Goal: Task Accomplishment & Management: Use online tool/utility

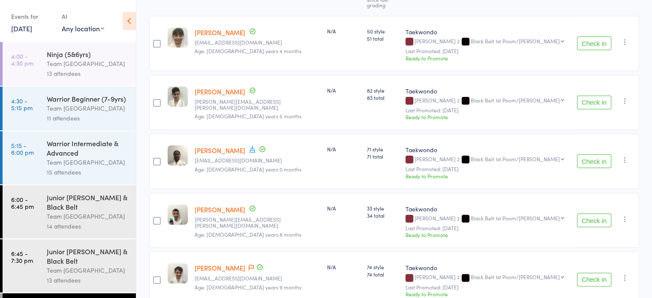
click at [132, 22] on icon at bounding box center [129, 21] width 13 height 18
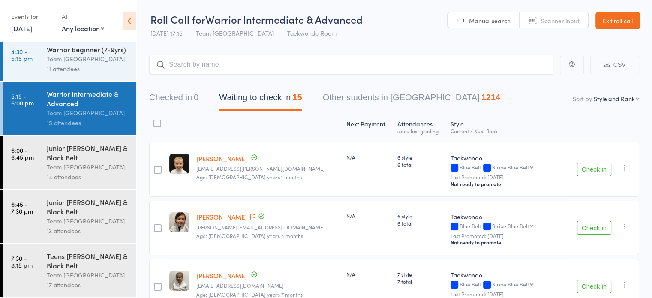
click at [623, 15] on link "Exit roll call" at bounding box center [618, 20] width 45 height 17
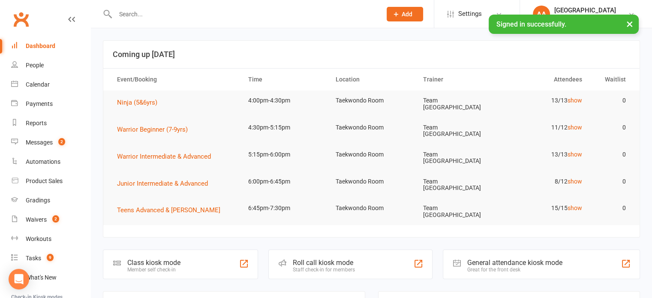
click at [166, 17] on input "text" at bounding box center [244, 14] width 263 height 12
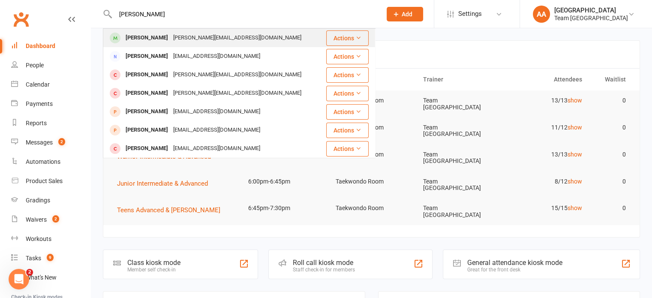
type input "kyla hibb"
click at [171, 42] on div "marnie@photobaby.com.au" at bounding box center [237, 38] width 133 height 12
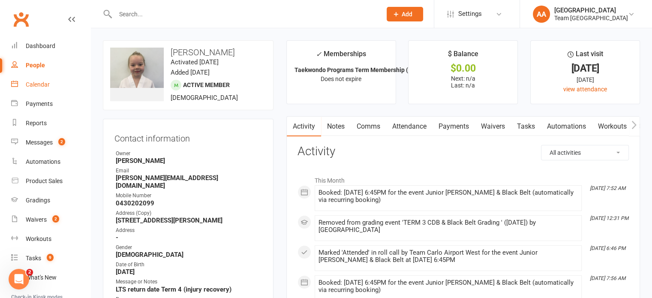
click at [36, 85] on div "Calendar" at bounding box center [38, 84] width 24 height 7
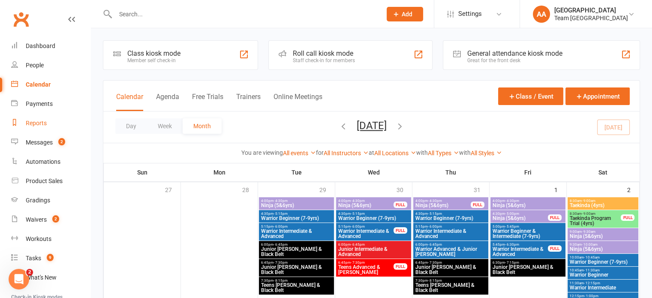
click at [43, 132] on link "Reports" at bounding box center [50, 123] width 79 height 19
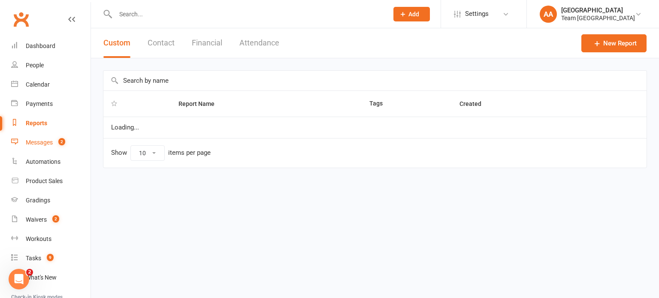
select select "25"
click at [41, 141] on div "Messages" at bounding box center [39, 142] width 27 height 7
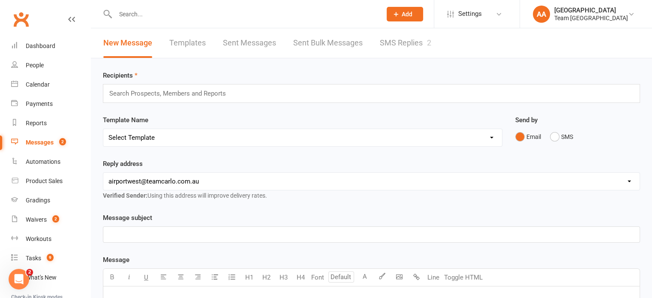
click at [410, 42] on link "SMS Replies 2" at bounding box center [405, 43] width 51 height 30
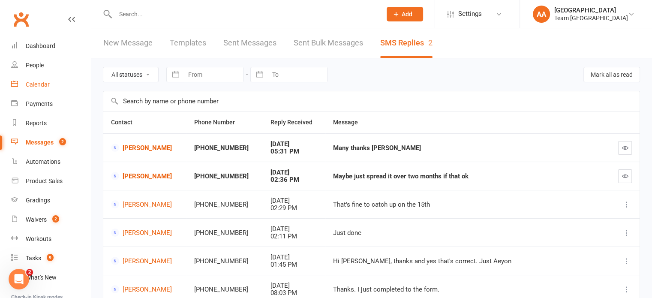
click at [39, 88] on link "Calendar" at bounding box center [50, 84] width 79 height 19
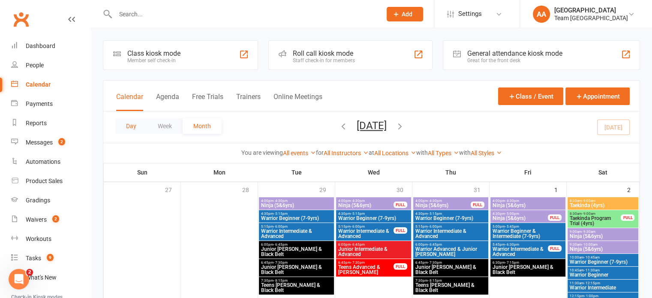
click at [125, 122] on button "Day" at bounding box center [131, 125] width 32 height 15
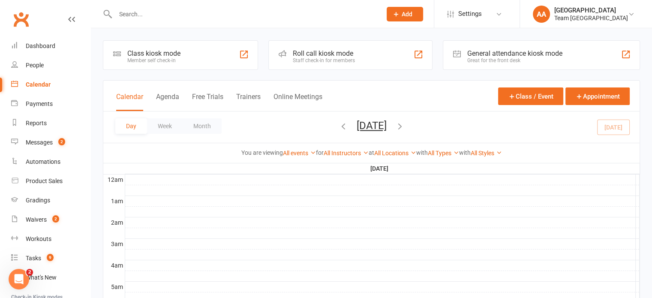
click at [366, 126] on button "Wednesday, Aug 13, 2025" at bounding box center [372, 126] width 30 height 12
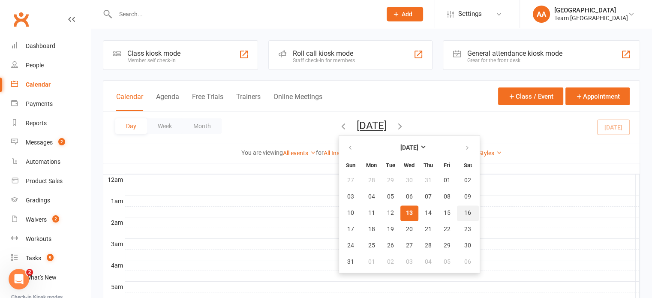
click at [457, 217] on button "16" at bounding box center [468, 212] width 22 height 15
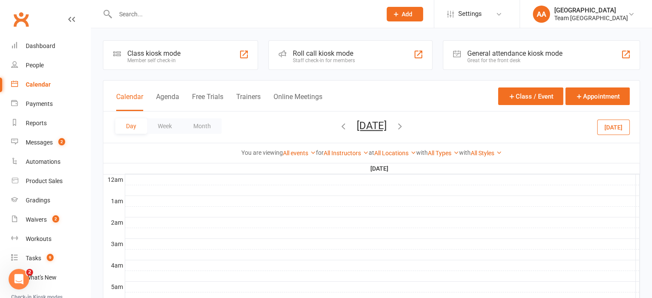
click at [387, 128] on button "Saturday, Aug 16, 2025" at bounding box center [372, 126] width 30 height 12
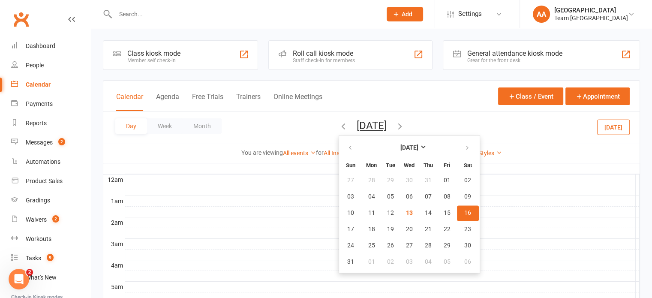
click at [464, 214] on span "16" at bounding box center [467, 213] width 7 height 7
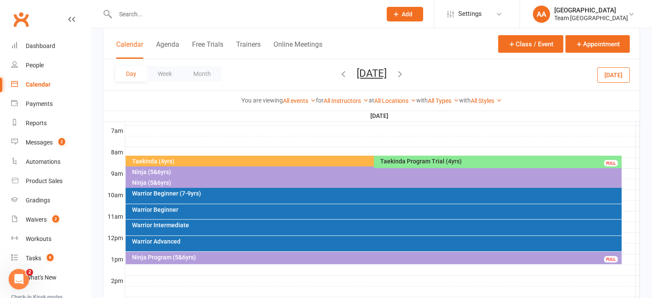
scroll to position [214, 0]
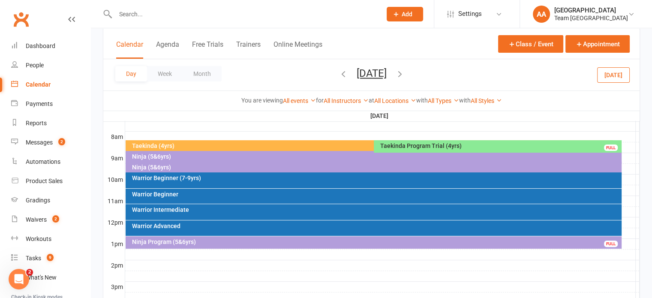
click at [193, 207] on div "Warrior Intermediate" at bounding box center [376, 210] width 488 height 6
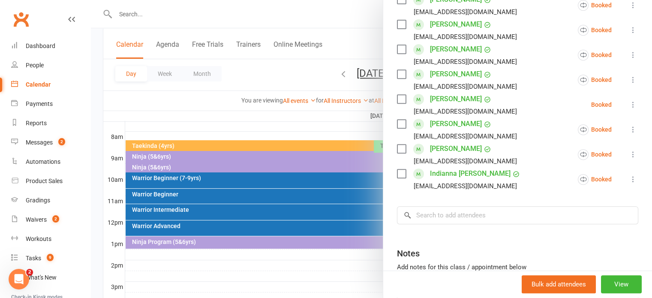
scroll to position [415, 0]
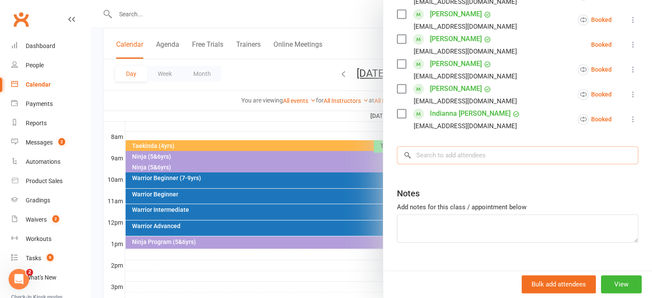
click at [454, 146] on input "search" at bounding box center [517, 155] width 241 height 18
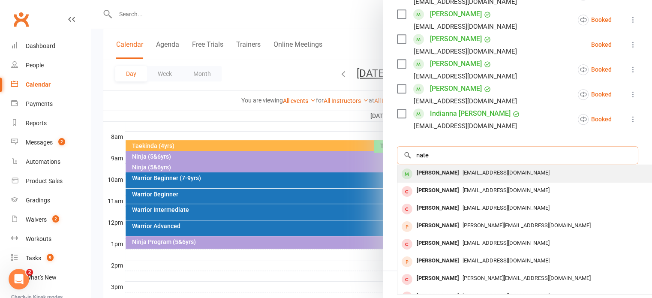
type input "nate"
click at [463, 169] on span "[EMAIL_ADDRESS][DOMAIN_NAME]" at bounding box center [506, 172] width 87 height 6
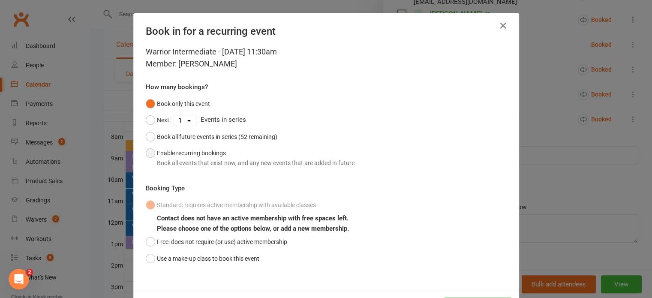
scroll to position [37, 0]
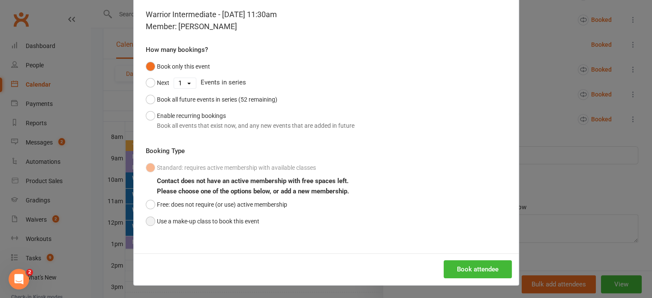
click at [146, 224] on button "Use a make-up class to book this event" at bounding box center [203, 221] width 114 height 16
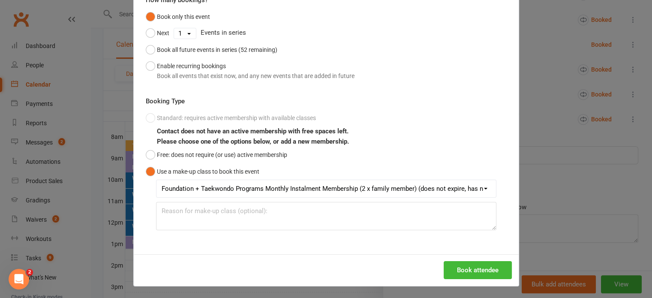
scroll to position [87, 0]
click at [484, 271] on button "Book attendee" at bounding box center [478, 270] width 68 height 18
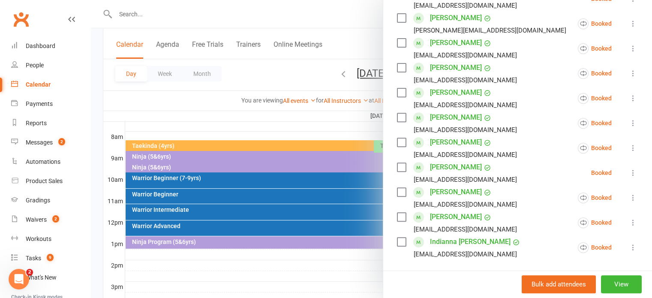
scroll to position [311, 0]
click at [319, 117] on div at bounding box center [371, 149] width 561 height 298
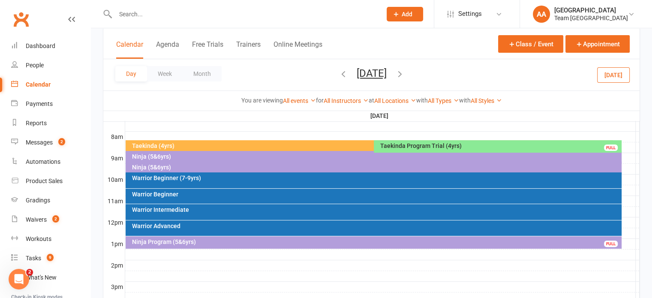
click at [357, 72] on button "Saturday, Aug 16, 2025" at bounding box center [372, 73] width 30 height 12
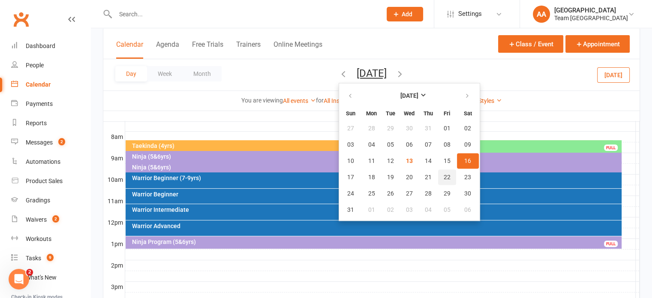
click at [444, 178] on span "22" at bounding box center [447, 177] width 7 height 7
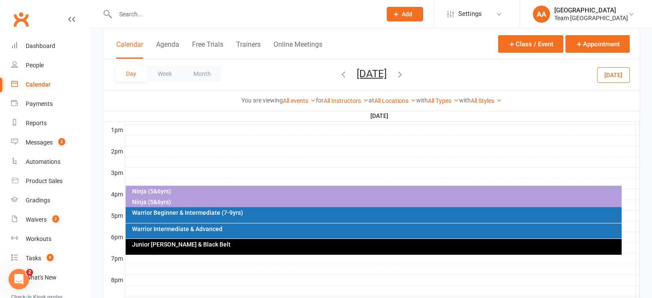
scroll to position [343, 0]
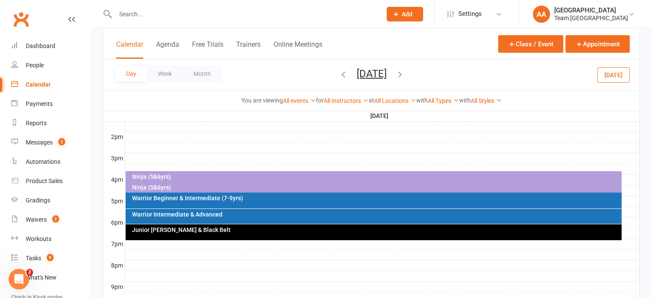
click at [244, 214] on div "Warrior Intermediate & Advanced" at bounding box center [376, 214] width 488 height 6
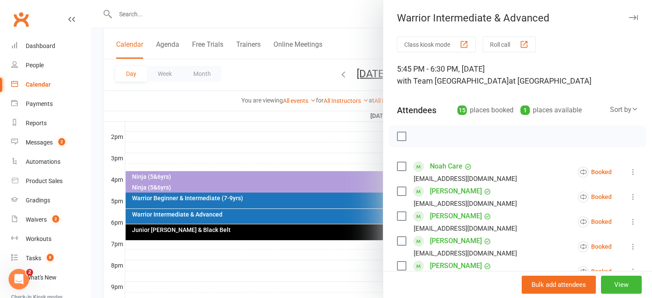
drag, startPoint x: 241, startPoint y: 160, endPoint x: 253, endPoint y: 145, distance: 19.3
click at [249, 149] on div at bounding box center [371, 149] width 561 height 298
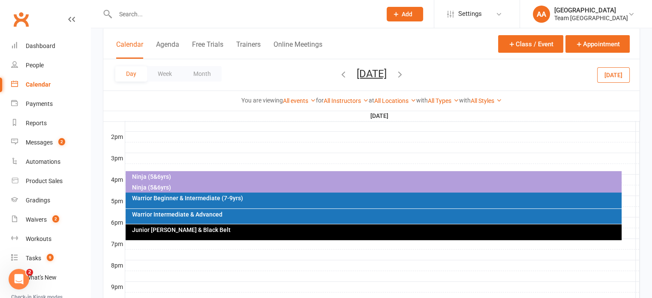
click at [373, 80] on span "Friday, Aug 22, 2025 August 2025 Sun Mon Tue Wed Thu Fri Sat 27 28 29 30 31 01 …" at bounding box center [371, 74] width 47 height 15
click at [395, 81] on span "Friday, Aug 22, 2025 August 2025 Sun Mon Tue Wed Thu Fri Sat 27 28 29 30 31 01 …" at bounding box center [371, 74] width 47 height 15
click at [362, 72] on button "Friday, Aug 22, 2025" at bounding box center [372, 73] width 30 height 12
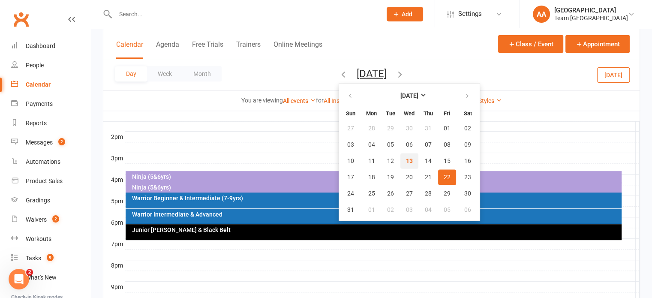
click at [400, 158] on button "13" at bounding box center [409, 160] width 18 height 15
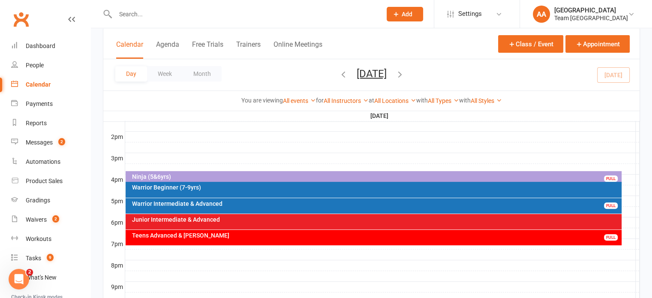
click at [372, 69] on button "Wednesday, Aug 13, 2025" at bounding box center [372, 73] width 30 height 12
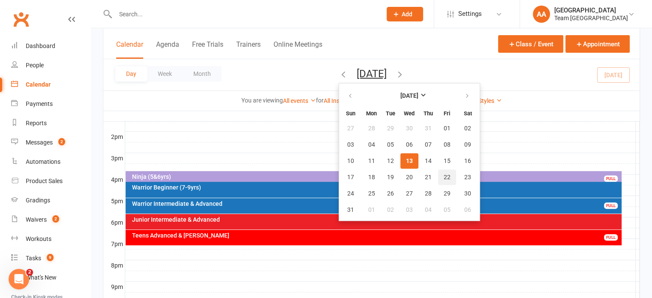
click at [438, 174] on button "22" at bounding box center [447, 176] width 18 height 15
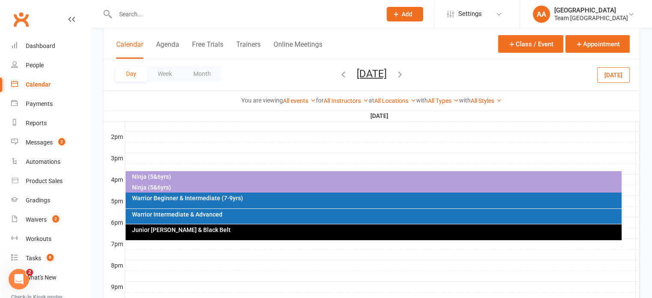
click at [271, 216] on div "Warrior Intermediate & Advanced" at bounding box center [376, 214] width 488 height 6
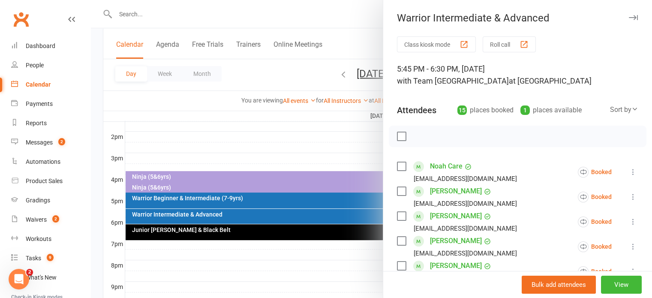
click at [329, 159] on div at bounding box center [371, 149] width 561 height 298
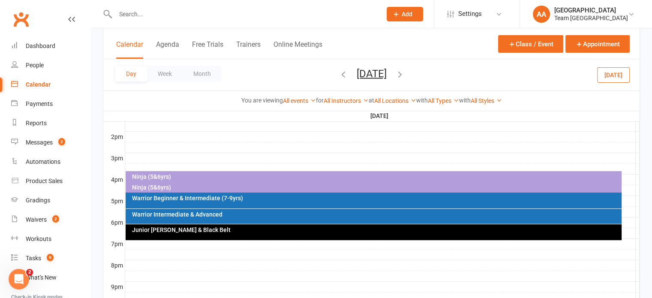
click at [381, 72] on button "Friday, Aug 22, 2025" at bounding box center [372, 73] width 30 height 12
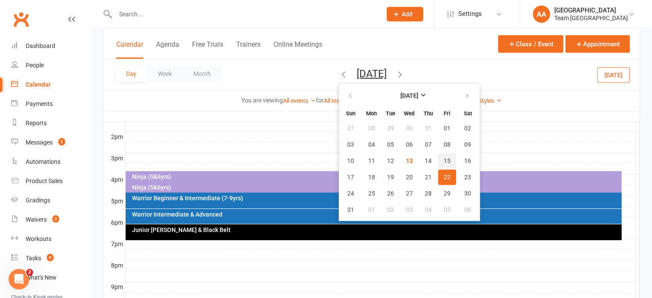
click at [438, 156] on button "15" at bounding box center [447, 160] width 18 height 15
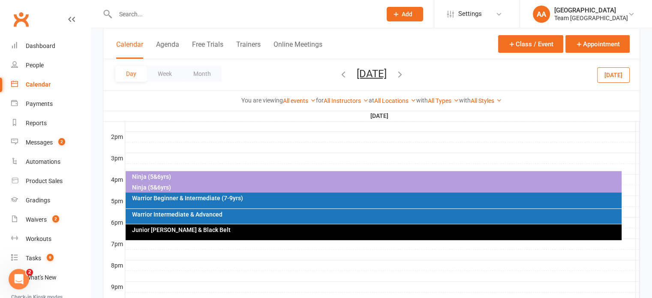
click at [381, 70] on button "Friday, Aug 15, 2025" at bounding box center [372, 73] width 30 height 12
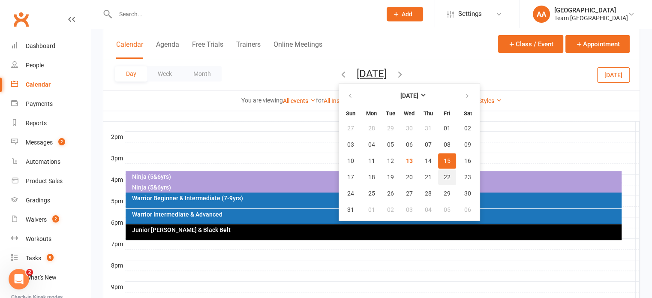
click at [444, 174] on span "22" at bounding box center [447, 177] width 7 height 7
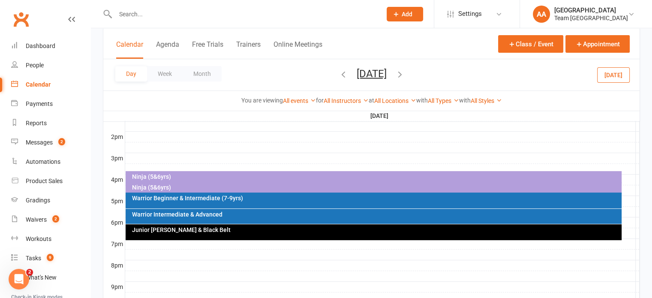
click at [334, 215] on div "Warrior Intermediate & Advanced" at bounding box center [376, 214] width 488 height 6
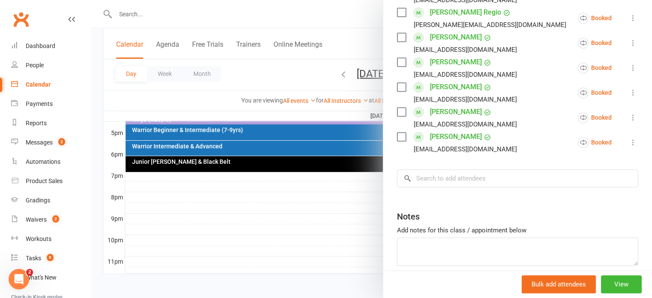
scroll to position [415, 0]
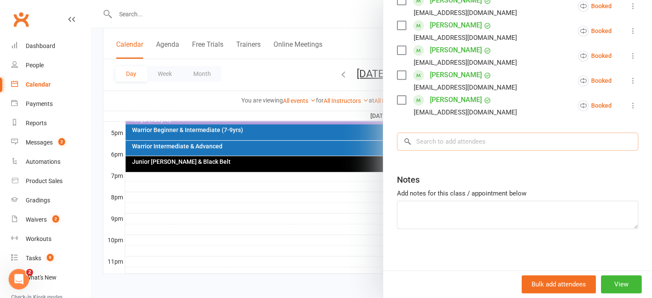
click at [457, 137] on input "search" at bounding box center [517, 141] width 241 height 18
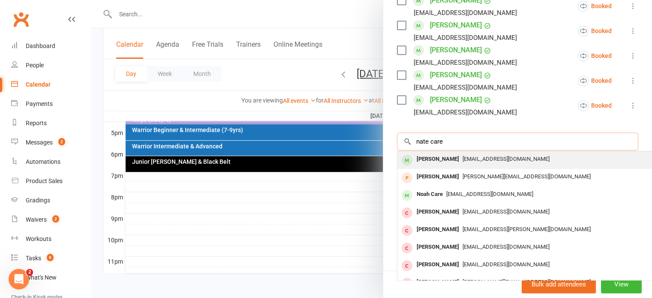
type input "nate care"
click at [460, 154] on div "[EMAIL_ADDRESS][DOMAIN_NAME]" at bounding box center [526, 159] width 250 height 12
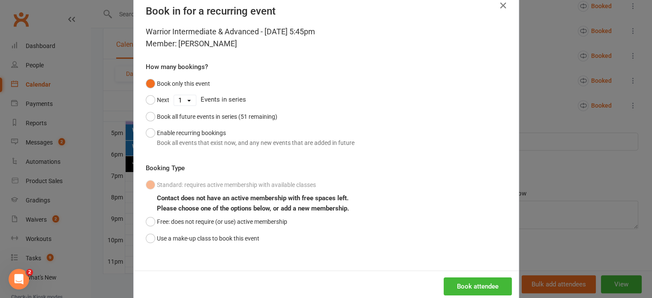
scroll to position [37, 0]
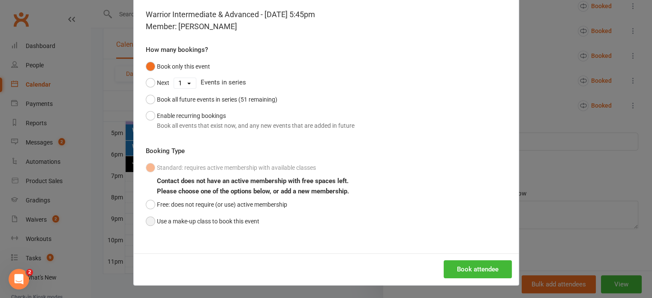
drag, startPoint x: 146, startPoint y: 221, endPoint x: 173, endPoint y: 208, distance: 30.3
click at [147, 221] on button "Use a make-up class to book this event" at bounding box center [203, 221] width 114 height 16
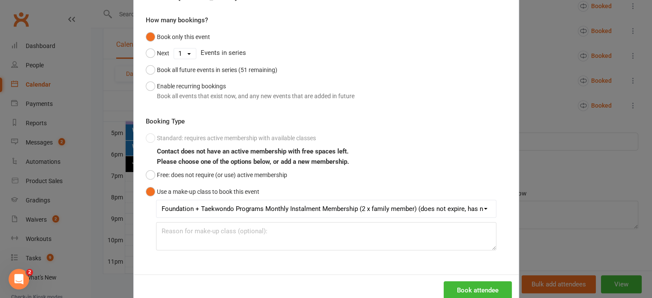
scroll to position [87, 0]
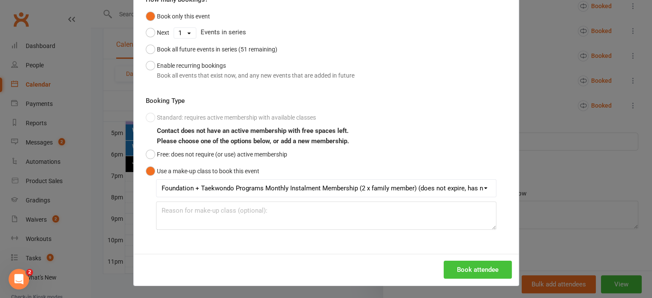
click at [471, 272] on button "Book attendee" at bounding box center [478, 270] width 68 height 18
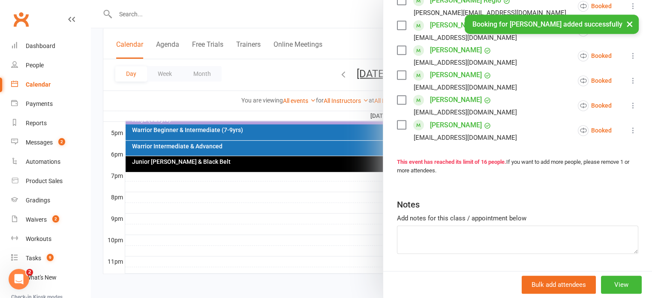
scroll to position [439, 0]
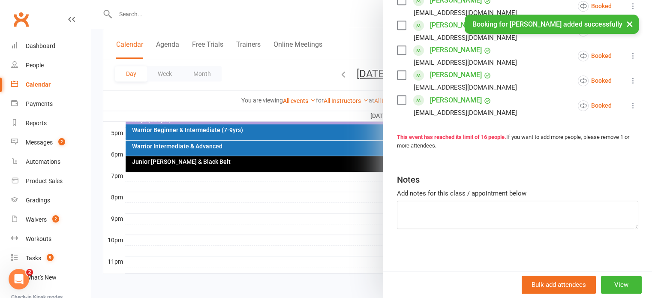
click at [357, 76] on div at bounding box center [371, 149] width 561 height 298
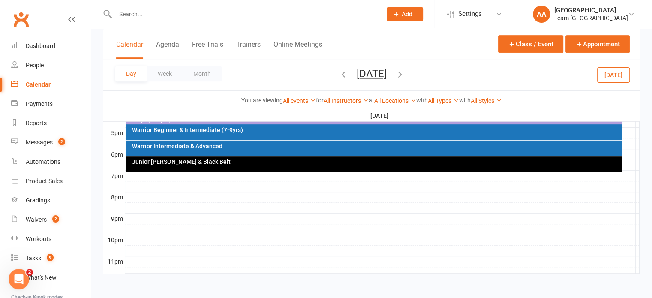
click at [376, 75] on button "Friday, Aug 22, 2025" at bounding box center [372, 73] width 30 height 12
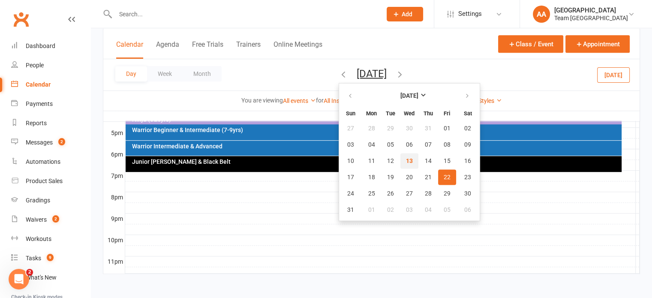
click at [406, 159] on span "13" at bounding box center [409, 160] width 7 height 7
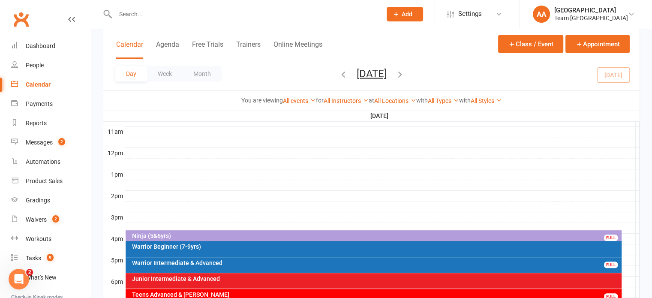
scroll to position [283, 0]
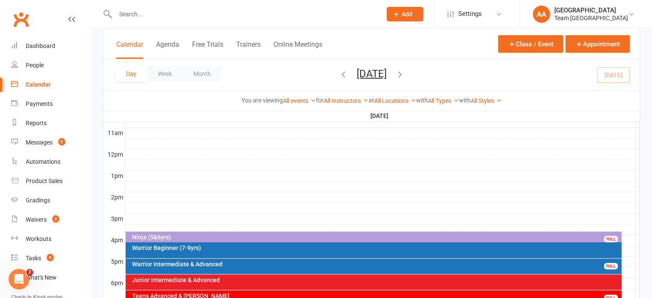
click at [238, 237] on div "Ninja (5&6yrs)" at bounding box center [376, 237] width 488 height 6
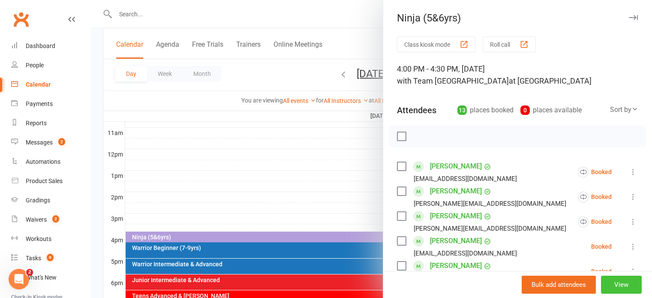
click at [614, 285] on button "View" at bounding box center [621, 285] width 41 height 18
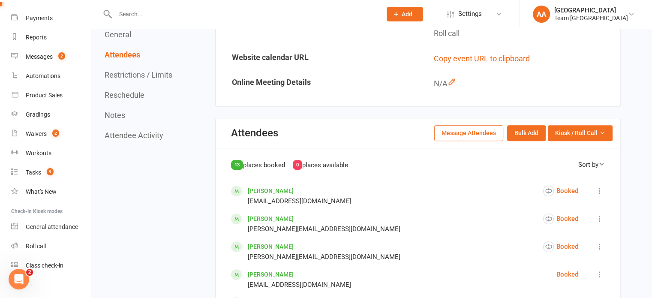
scroll to position [214, 0]
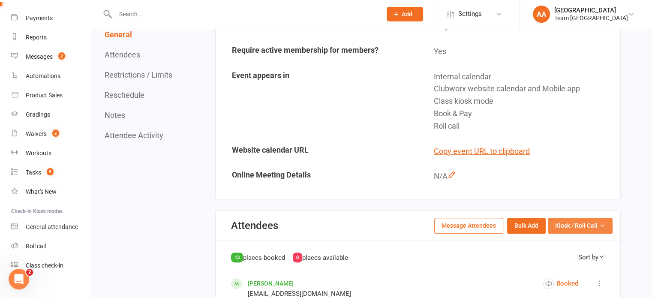
click at [574, 218] on button "Kiosk / Roll Call" at bounding box center [580, 225] width 65 height 15
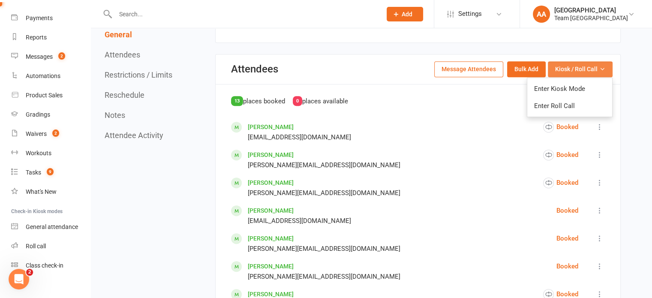
scroll to position [386, 0]
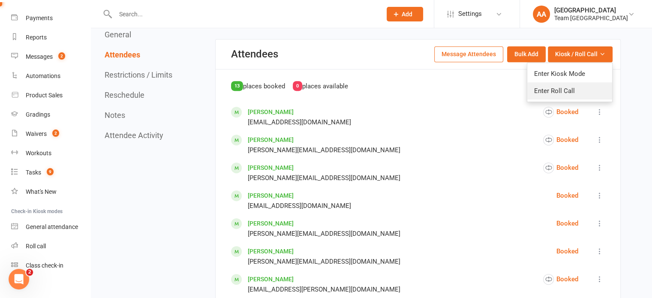
click at [568, 90] on link "Enter Roll Call" at bounding box center [569, 90] width 85 height 17
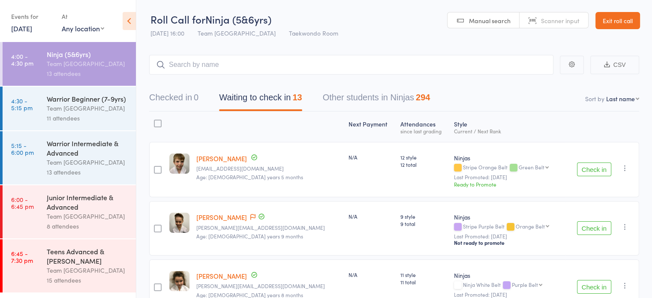
click at [612, 93] on nav "Checked in 0 Waiting to check in 13 Other students in Ninjas 294" at bounding box center [394, 99] width 511 height 23
click at [617, 101] on select "First name Last name Birthday [DATE]? Behind on payments? Check in time Next pa…" at bounding box center [622, 98] width 33 height 9
select select "10"
click at [606, 94] on select "First name Last name Birthday [DATE]? Behind on payments? Check in time Next pa…" at bounding box center [622, 98] width 33 height 9
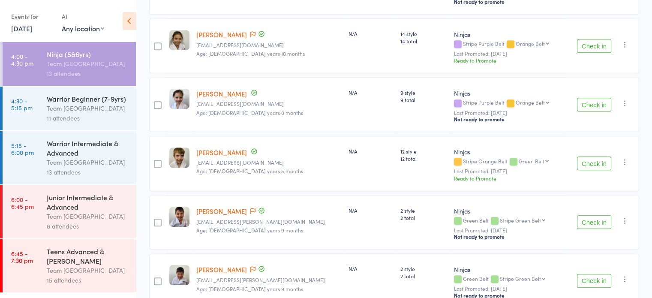
scroll to position [636, 0]
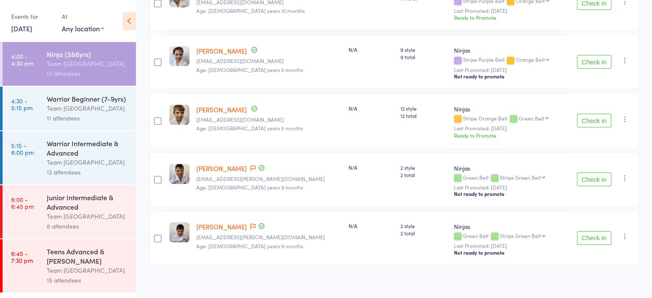
click at [70, 99] on div "Warrior Beginner (7-9yrs)" at bounding box center [88, 98] width 82 height 9
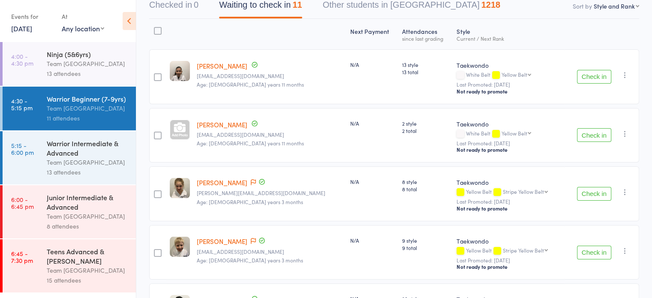
scroll to position [90, 0]
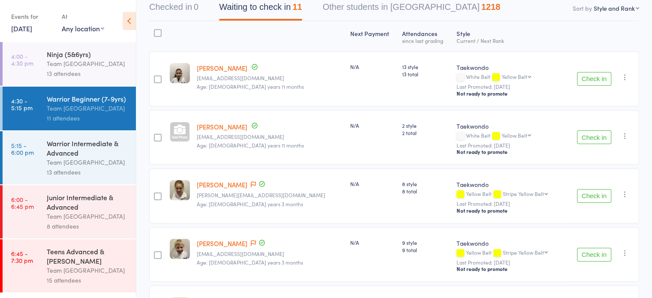
drag, startPoint x: 302, startPoint y: 61, endPoint x: 314, endPoint y: 73, distance: 17.3
click at [314, 73] on member-row "edit Atrina hajialilou shirinmahan1362@yahoo.com Age: 10 years 11 months N/A 13…" at bounding box center [394, 78] width 490 height 55
click at [96, 166] on div "Team [GEOGRAPHIC_DATA]" at bounding box center [88, 162] width 82 height 10
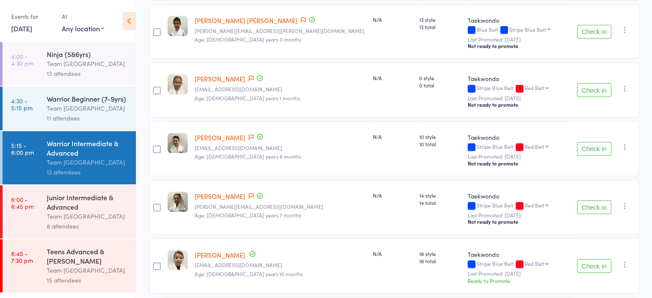
scroll to position [386, 0]
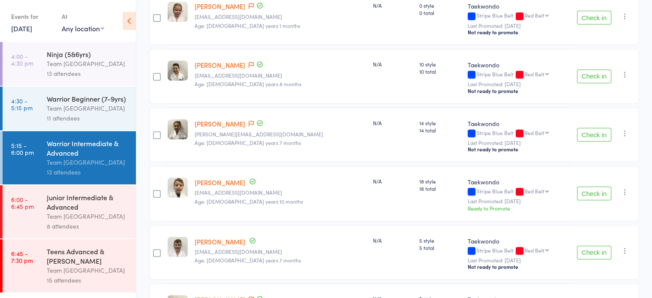
click at [237, 180] on link "[PERSON_NAME]" at bounding box center [220, 182] width 51 height 9
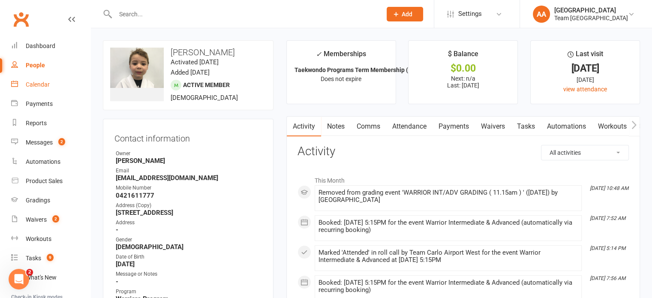
click at [39, 83] on div "Calendar" at bounding box center [38, 84] width 24 height 7
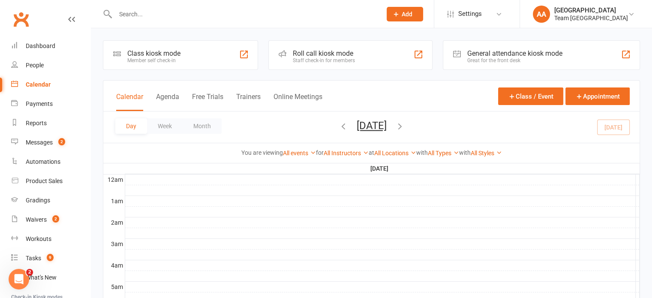
click at [368, 125] on button "Wednesday, Aug 13, 2025" at bounding box center [372, 126] width 30 height 12
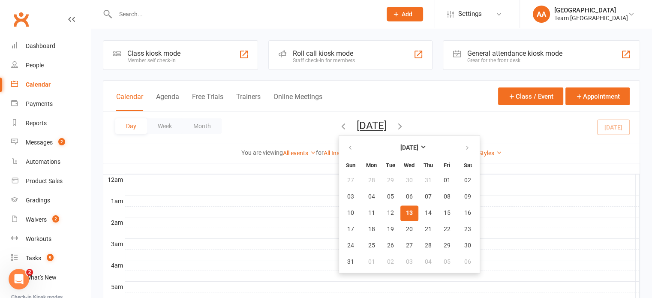
drag, startPoint x: 357, startPoint y: 207, endPoint x: 364, endPoint y: 206, distance: 6.9
click at [400, 207] on button "13" at bounding box center [409, 212] width 18 height 15
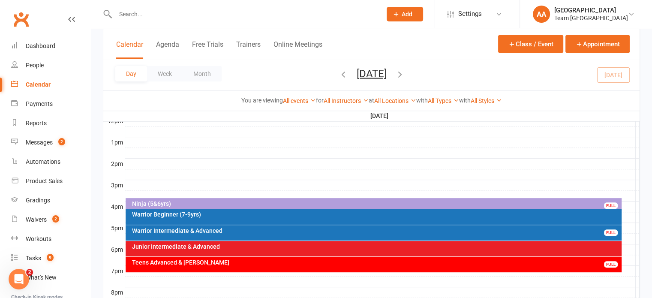
scroll to position [343, 0]
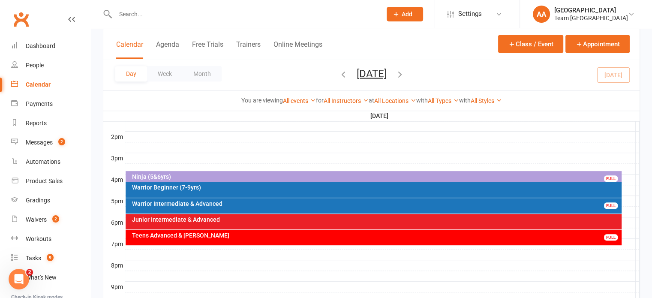
click at [233, 202] on div "Warrior Intermediate & Advanced" at bounding box center [376, 204] width 488 height 6
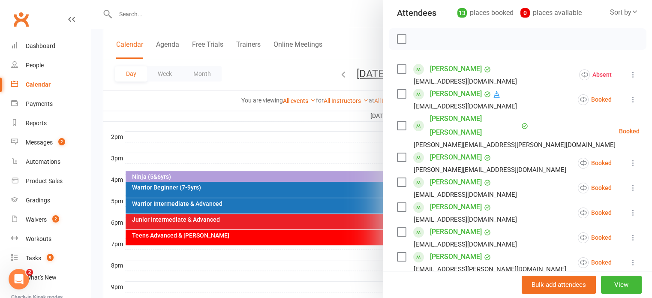
scroll to position [172, 0]
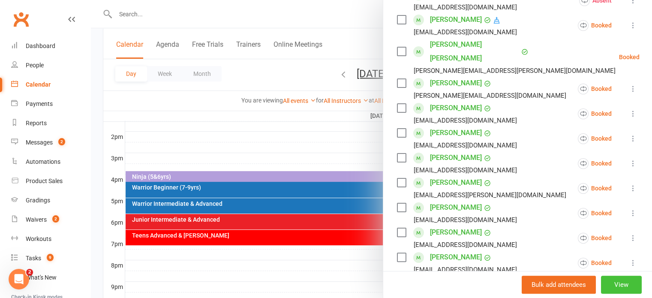
click at [605, 279] on button "View" at bounding box center [621, 285] width 41 height 18
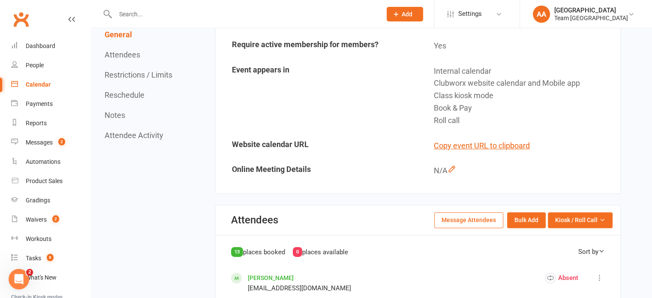
scroll to position [257, 0]
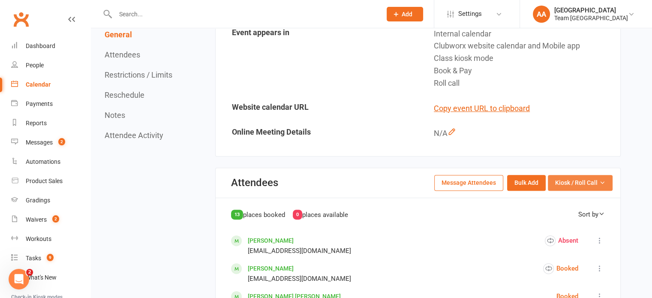
click at [591, 187] on button "Kiosk / Roll Call" at bounding box center [580, 182] width 65 height 15
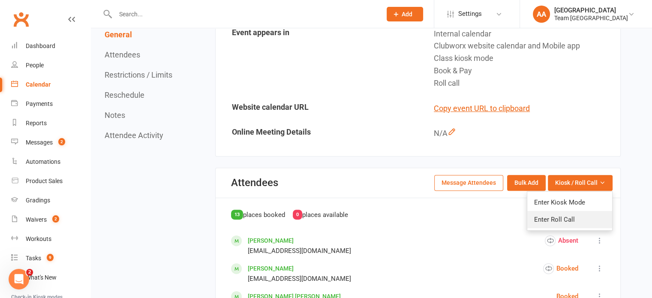
click at [581, 214] on link "Enter Roll Call" at bounding box center [569, 219] width 85 height 17
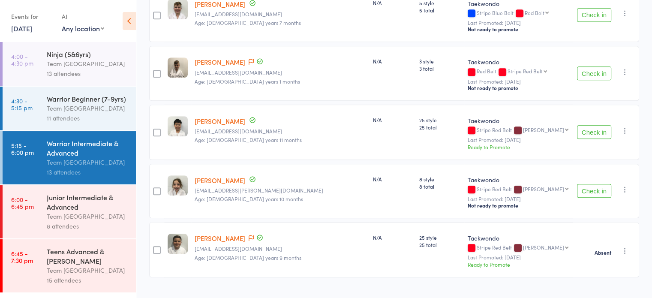
scroll to position [636, 0]
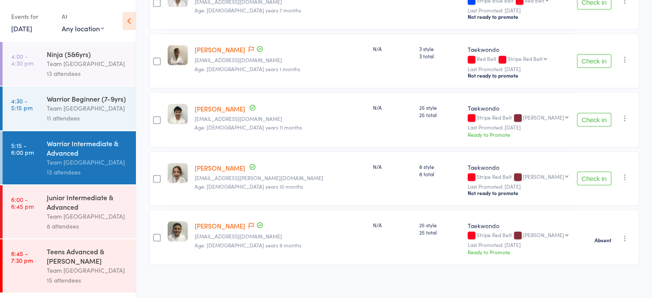
click at [82, 223] on div "8 attendees" at bounding box center [88, 226] width 82 height 10
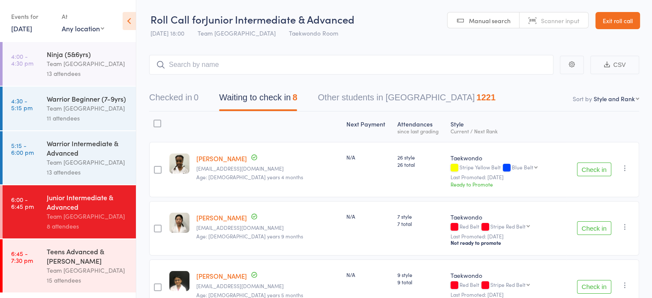
click at [77, 150] on div "Warrior Intermediate & Advanced" at bounding box center [88, 147] width 82 height 19
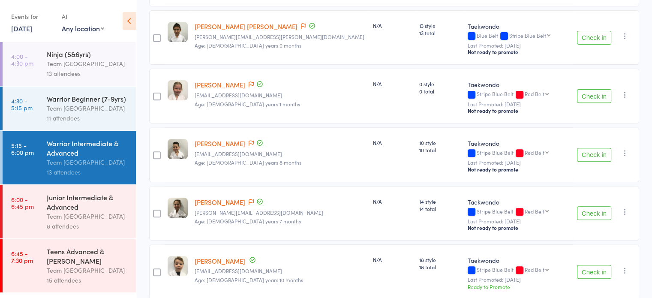
scroll to position [293, 0]
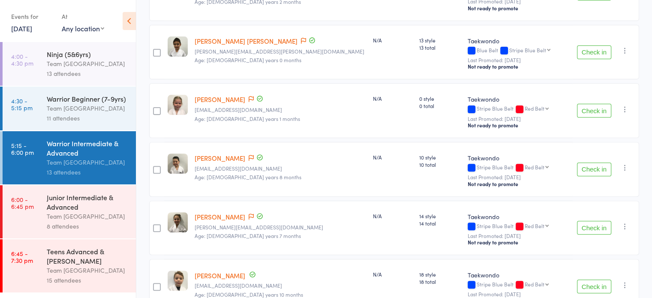
click at [75, 226] on div "8 attendees" at bounding box center [88, 226] width 82 height 10
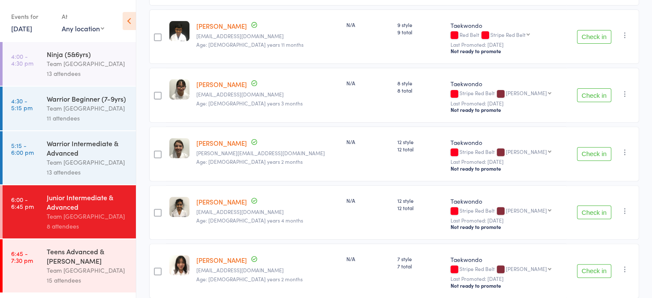
scroll to position [343, 0]
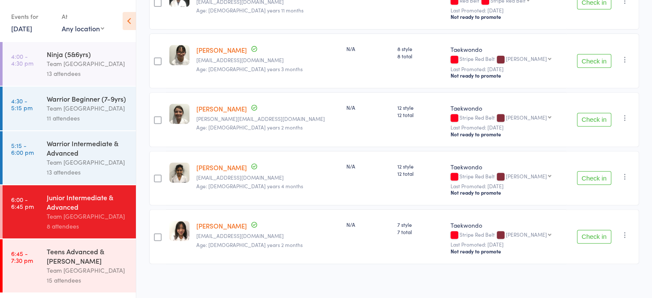
click at [88, 265] on div "Teens Advanced & [PERSON_NAME]" at bounding box center [88, 256] width 82 height 19
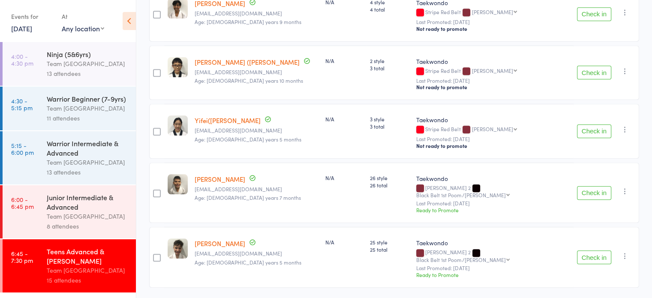
scroll to position [752, 0]
